Goal: Task Accomplishment & Management: Use online tool/utility

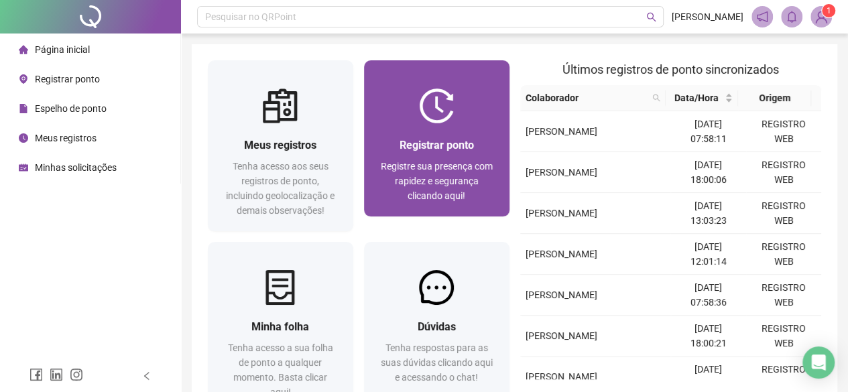
click at [438, 129] on div "Registrar ponto Registre sua presença com rapidez e segurança clicando aqui!" at bounding box center [436, 169] width 145 height 93
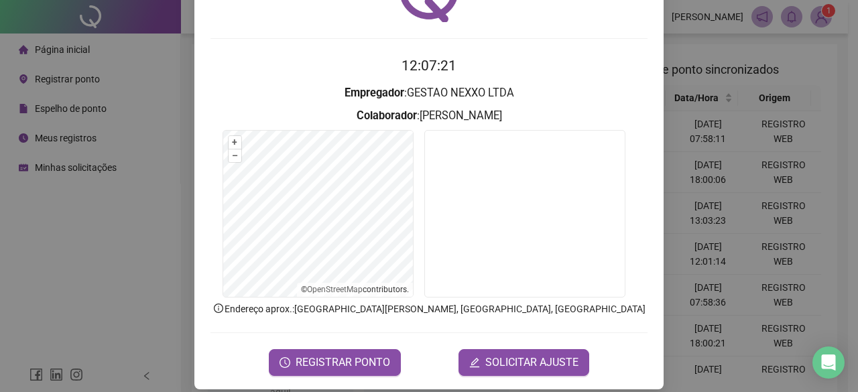
scroll to position [101, 0]
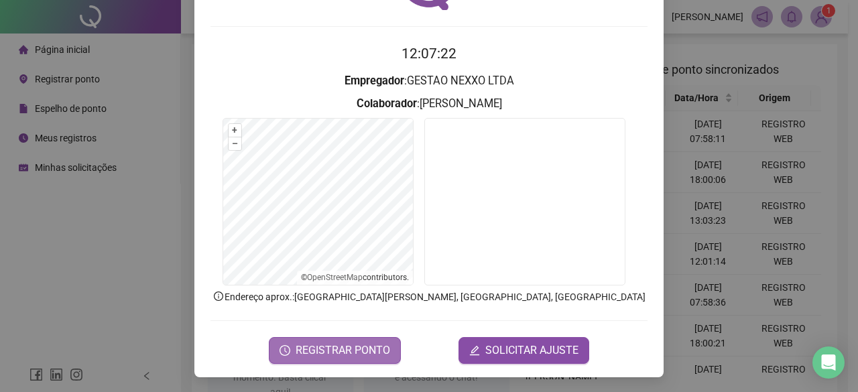
click at [358, 356] on span "REGISTRAR PONTO" at bounding box center [343, 351] width 95 height 16
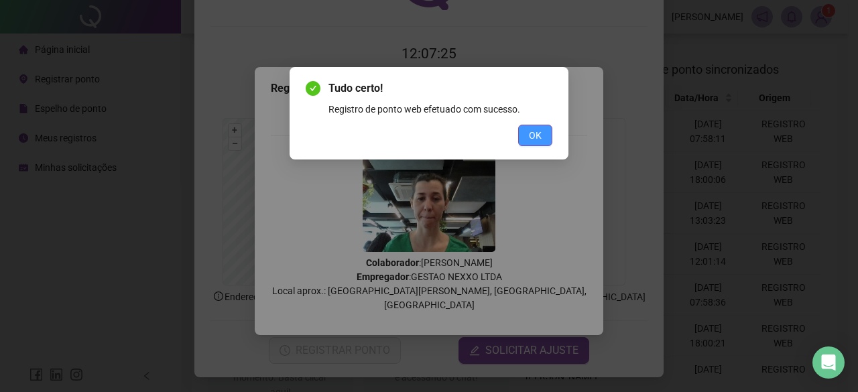
click at [531, 132] on span "OK" at bounding box center [535, 135] width 13 height 15
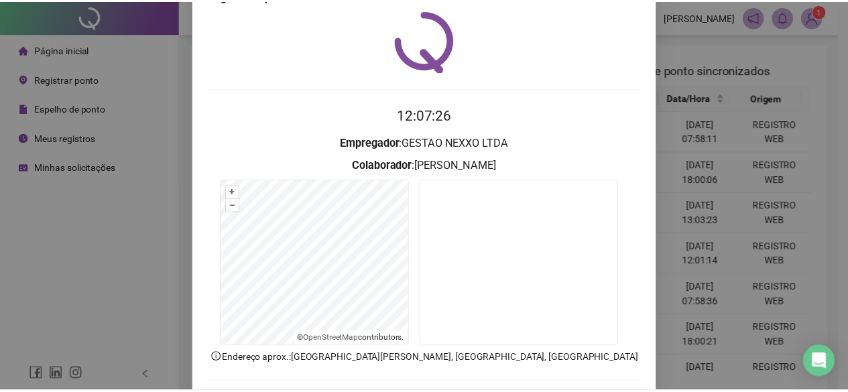
scroll to position [0, 0]
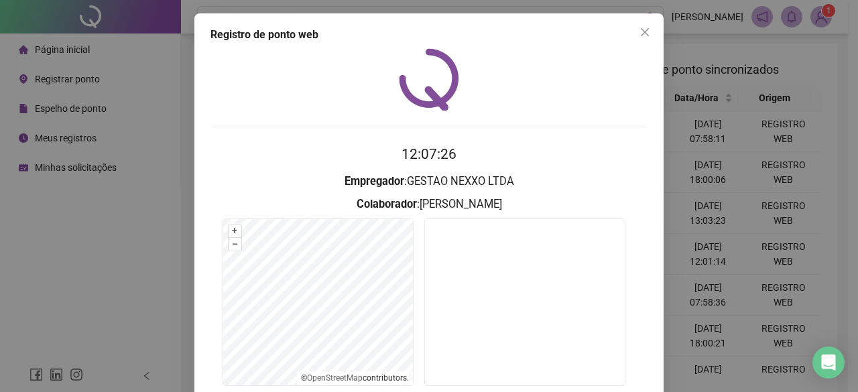
drag, startPoint x: 641, startPoint y: 34, endPoint x: 677, endPoint y: 3, distance: 48.0
click at [642, 34] on icon "close" at bounding box center [645, 32] width 11 height 11
